Goal: Information Seeking & Learning: Learn about a topic

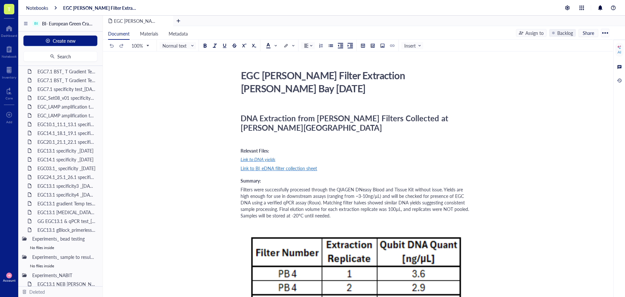
scroll to position [541, 0]
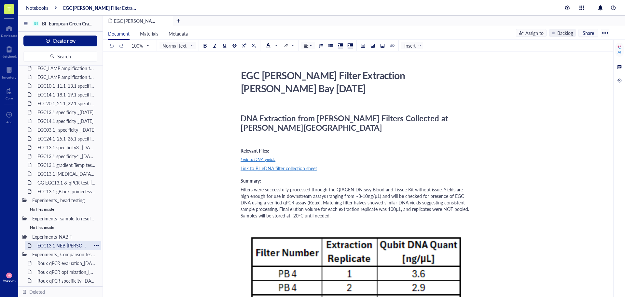
click at [60, 244] on div "EGC13.1 NEB [PERSON_NAME] cartridge test_[DATE]" at bounding box center [63, 245] width 57 height 9
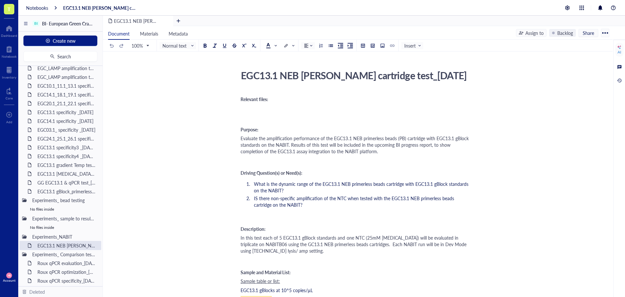
scroll to position [33, 0]
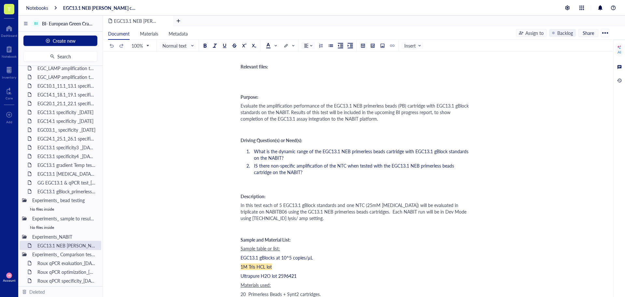
click at [319, 218] on div "In this test each of 5 EGC13.1 gBlock standards and one NTC (25mM [MEDICAL_DATA…" at bounding box center [357, 212] width 232 height 20
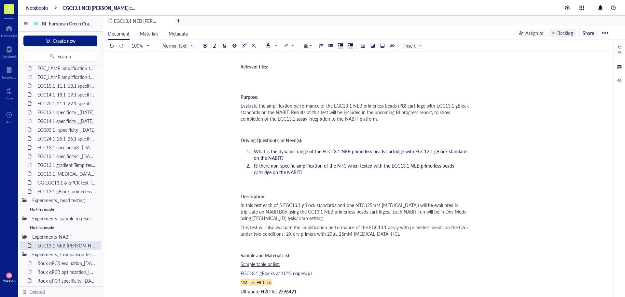
click at [332, 233] on span "This test will also evaluate the amplification performance of the EGC13.1 assay…" at bounding box center [355, 230] width 229 height 13
click at [376, 235] on div "This test will also evaluate the amplification performance of the EGC13.1 assay…" at bounding box center [357, 230] width 232 height 13
drag, startPoint x: 326, startPoint y: 234, endPoint x: 316, endPoint y: 234, distance: 10.1
click at [316, 234] on span "This test will also evaluate the amplification performance of the EGC13.1 assay…" at bounding box center [355, 230] width 229 height 13
click at [382, 232] on div "This test will also evaluate the amplification performance of the EGC13.1 assay…" at bounding box center [357, 230] width 232 height 13
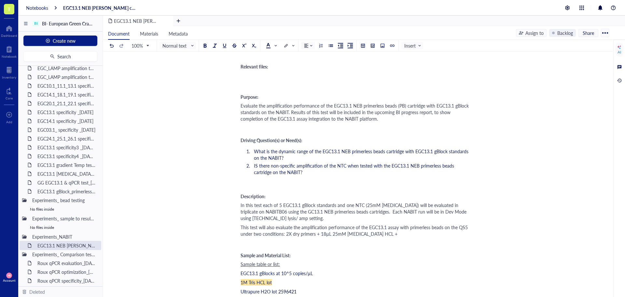
click at [379, 232] on div "This test will also evaluate the amplification performance of the EGC13.1 assay…" at bounding box center [357, 230] width 232 height 13
drag, startPoint x: 330, startPoint y: 234, endPoint x: 326, endPoint y: 234, distance: 3.9
click at [326, 234] on span "This test will also evaluate the amplification performance of the EGC13.1 assay…" at bounding box center [355, 230] width 229 height 13
copy span "µL"
click at [380, 235] on div "This test will also evaluate the amplification performance of the EGC13.1 assay…" at bounding box center [357, 230] width 232 height 13
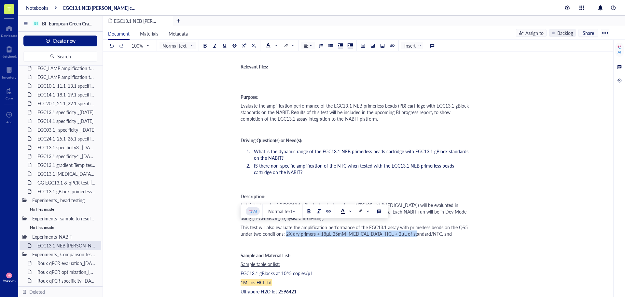
drag, startPoint x: 286, startPoint y: 234, endPoint x: 409, endPoint y: 234, distance: 123.0
click at [409, 234] on span "This test will also evaluate the amplification performance of the EGC13.1 assay…" at bounding box center [355, 230] width 229 height 13
copy span "2X dry primers + 18µL 25mM [MEDICAL_DATA] HCL + 2µL of standard/NTC"
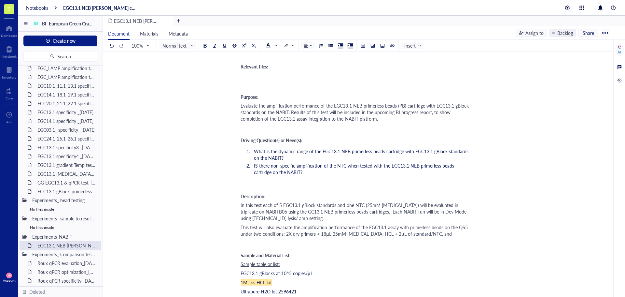
click at [435, 233] on div "This test will also evaluate the amplification performance of the EGC13.1 assay…" at bounding box center [357, 230] width 232 height 13
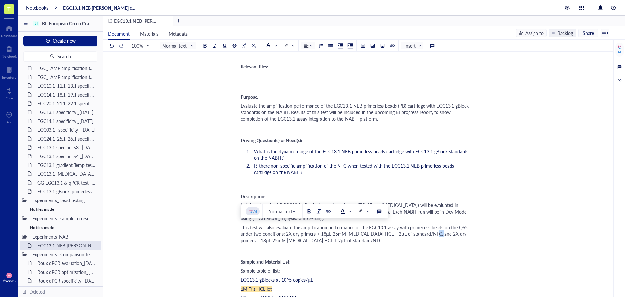
drag, startPoint x: 434, startPoint y: 233, endPoint x: 428, endPoint y: 233, distance: 5.9
click at [428, 233] on span "This test will also evaluate the amplification performance of the EGC13.1 assay…" at bounding box center [355, 234] width 229 height 20
drag, startPoint x: 284, startPoint y: 240, endPoint x: 277, endPoint y: 239, distance: 6.8
click at [277, 239] on span "This test will also evaluate the amplification performance of the EGC13.1 assay…" at bounding box center [355, 234] width 229 height 20
copy span "2µL"
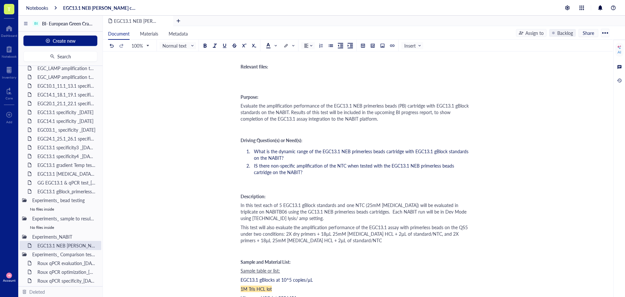
click at [444, 233] on span "This test will also evaluate the amplification performance of the EGC13.1 assay…" at bounding box center [355, 234] width 229 height 20
click at [462, 234] on span "This test will also evaluate the amplification performance of the EGC13.1 assay…" at bounding box center [355, 234] width 229 height 20
click at [335, 239] on div "This test will also evaluate the amplification performance of the EGC13.1 assay…" at bounding box center [357, 234] width 232 height 20
click at [382, 119] on div "Evaluate the amplification performance of the EGC13.1 NEB primerless beads (PB)…" at bounding box center [357, 112] width 232 height 20
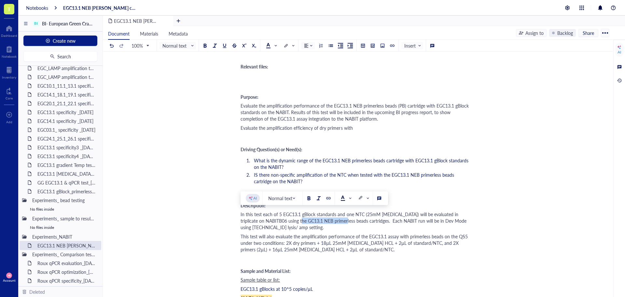
drag, startPoint x: 299, startPoint y: 220, endPoint x: 343, endPoint y: 220, distance: 43.6
click at [343, 220] on span "In this test each of 5 EGC13.1 gBlock standards and one NTC (25mM [MEDICAL_DATA…" at bounding box center [354, 221] width 227 height 20
copy span "NEB primerless beads"
click at [358, 128] on div "Evaluate the amplification efficiency of dry primers with" at bounding box center [357, 127] width 232 height 7
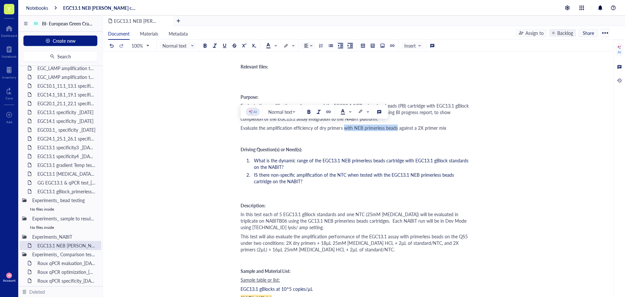
drag, startPoint x: 396, startPoint y: 127, endPoint x: 344, endPoint y: 127, distance: 51.8
click at [344, 127] on span "Evaluate the amplification efficiency of dry primers with NEB primerless beads …" at bounding box center [344, 127] width 206 height 7
copy span "with NEB primerless beads"
click at [451, 129] on div "Evaluate the amplification efficiency of dry primers with NEB primerless beads …" at bounding box center [357, 127] width 232 height 7
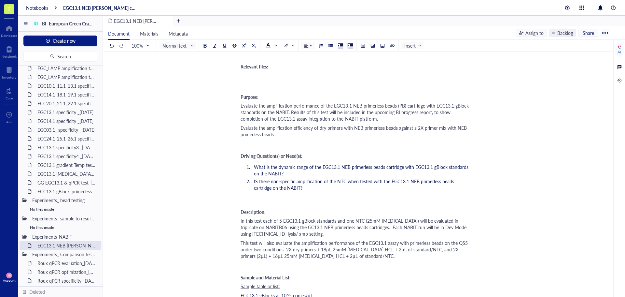
click at [320, 128] on span "Evaluate the amplification efficiency of dry primers with NEB primerless beads …" at bounding box center [355, 130] width 228 height 13
click at [444, 128] on span "Evaluate the amplification efficiency of the EGC13.1 dry primers with NEB prime…" at bounding box center [353, 130] width 225 height 13
click at [324, 134] on div "Evaluate the amplification efficiency of the EGC13.1 dry primers with NEB prime…" at bounding box center [357, 130] width 232 height 13
click at [471, 137] on div "Evaluate the amplification efficiency of the EGC13.1 dry primers with NEB prime…" at bounding box center [357, 130] width 232 height 13
